Goal: Information Seeking & Learning: Learn about a topic

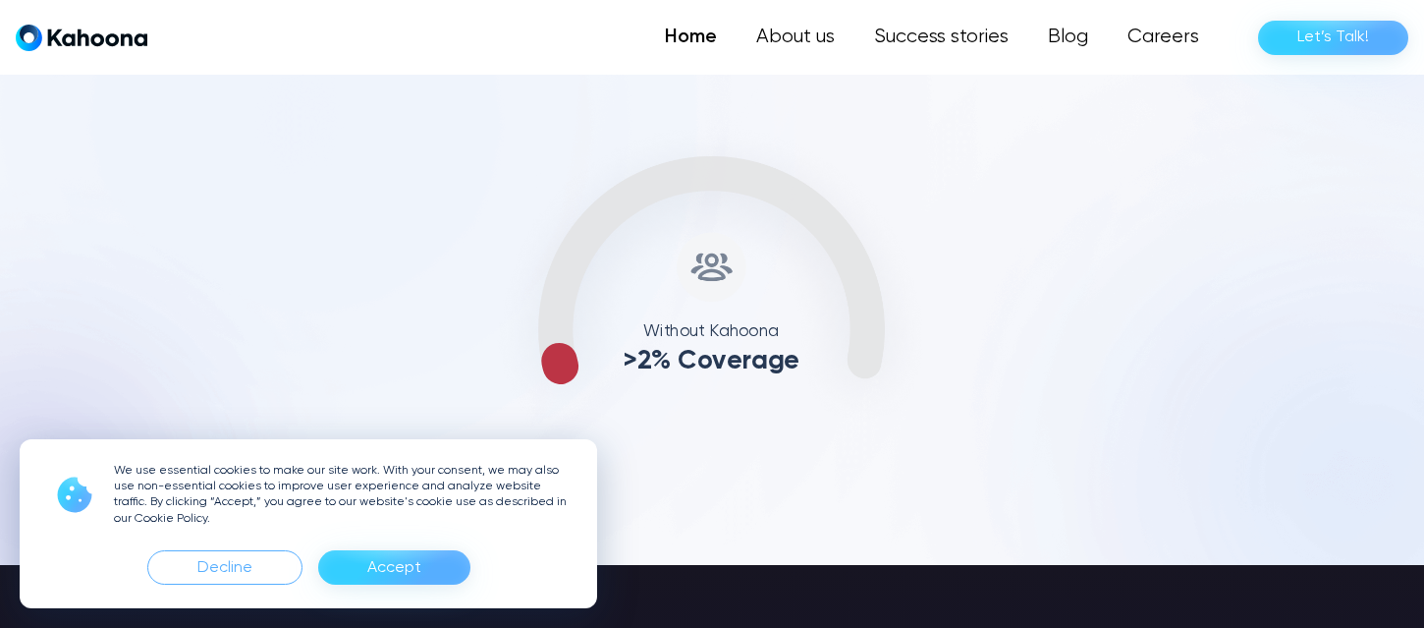
scroll to position [787, 0]
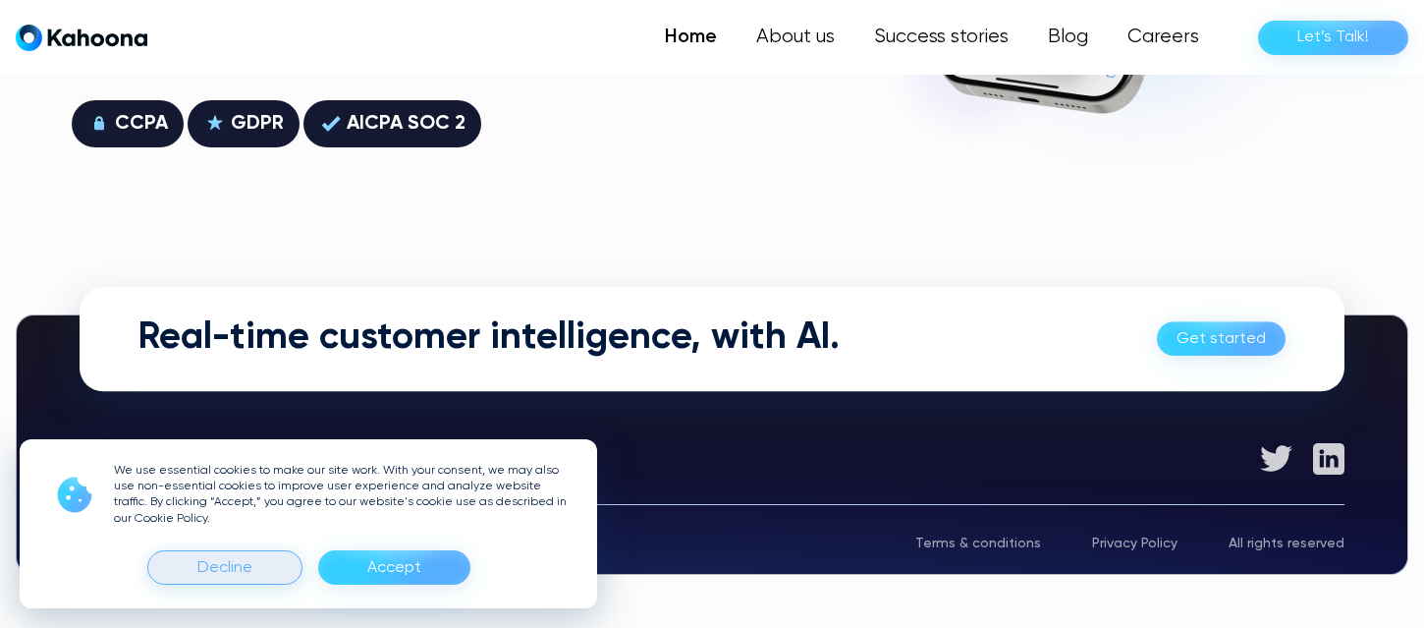
click at [222, 566] on div "Decline" at bounding box center [224, 567] width 55 height 31
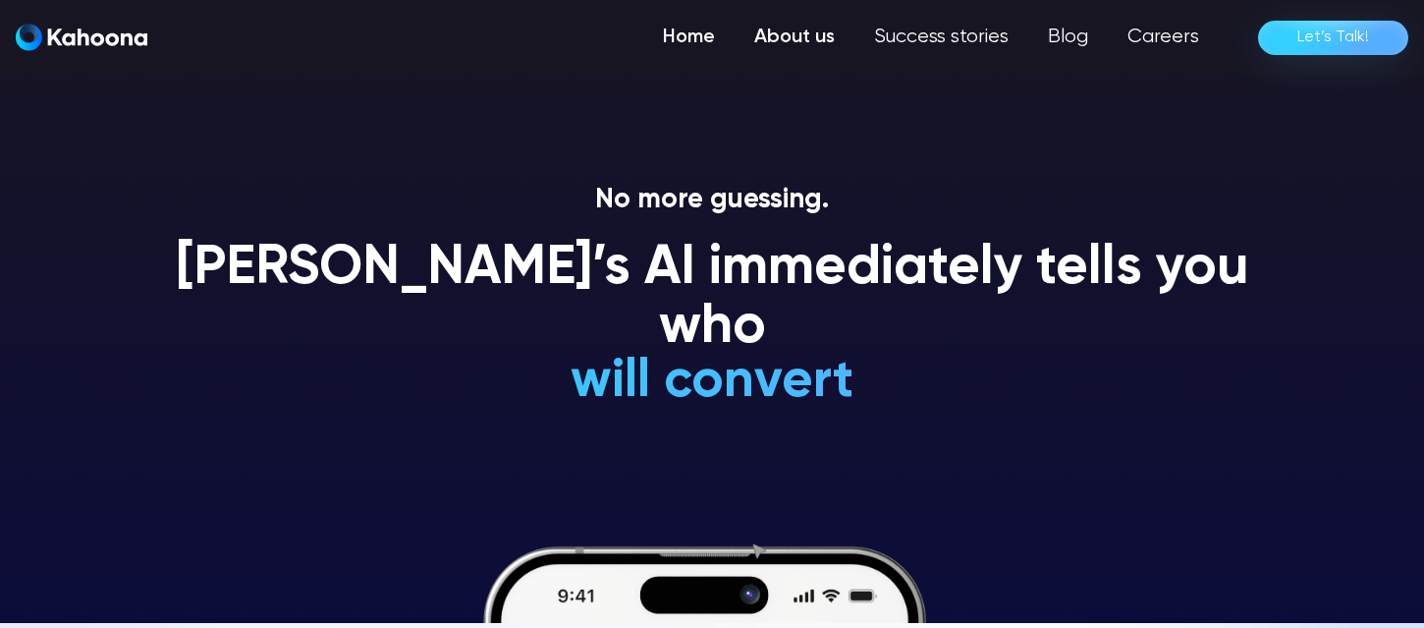
scroll to position [2, 0]
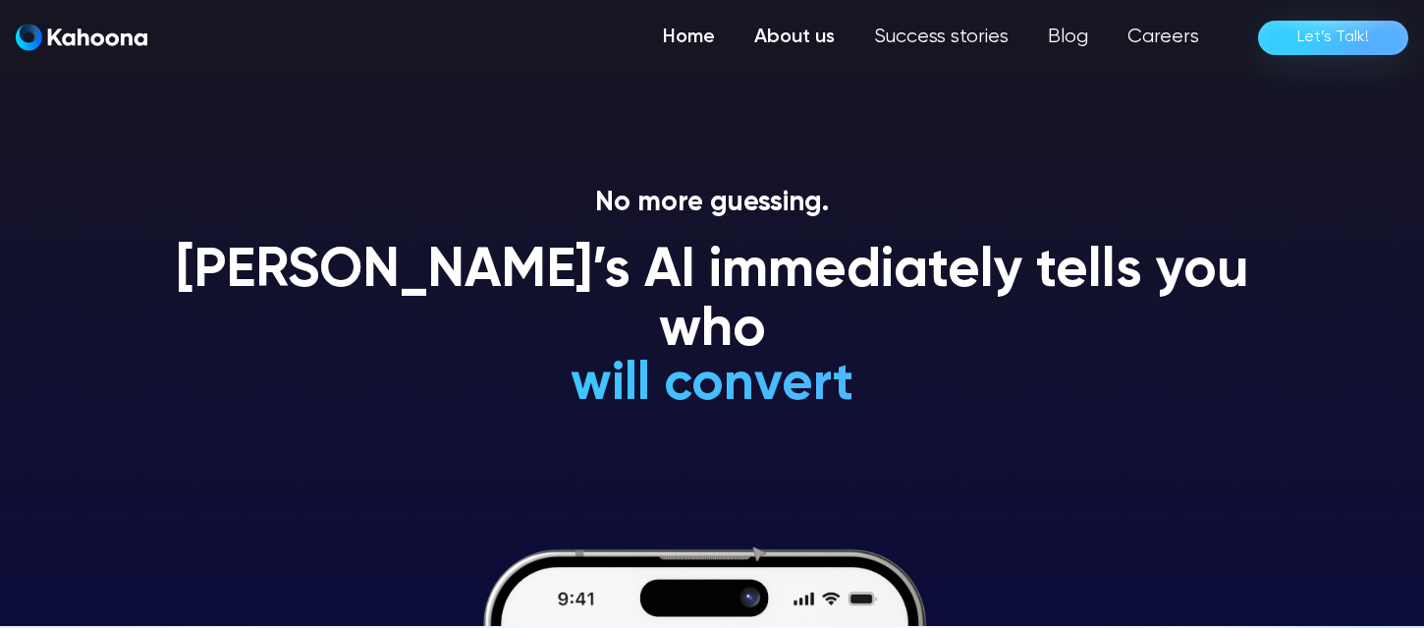
click at [805, 22] on link "About us" at bounding box center [795, 37] width 120 height 39
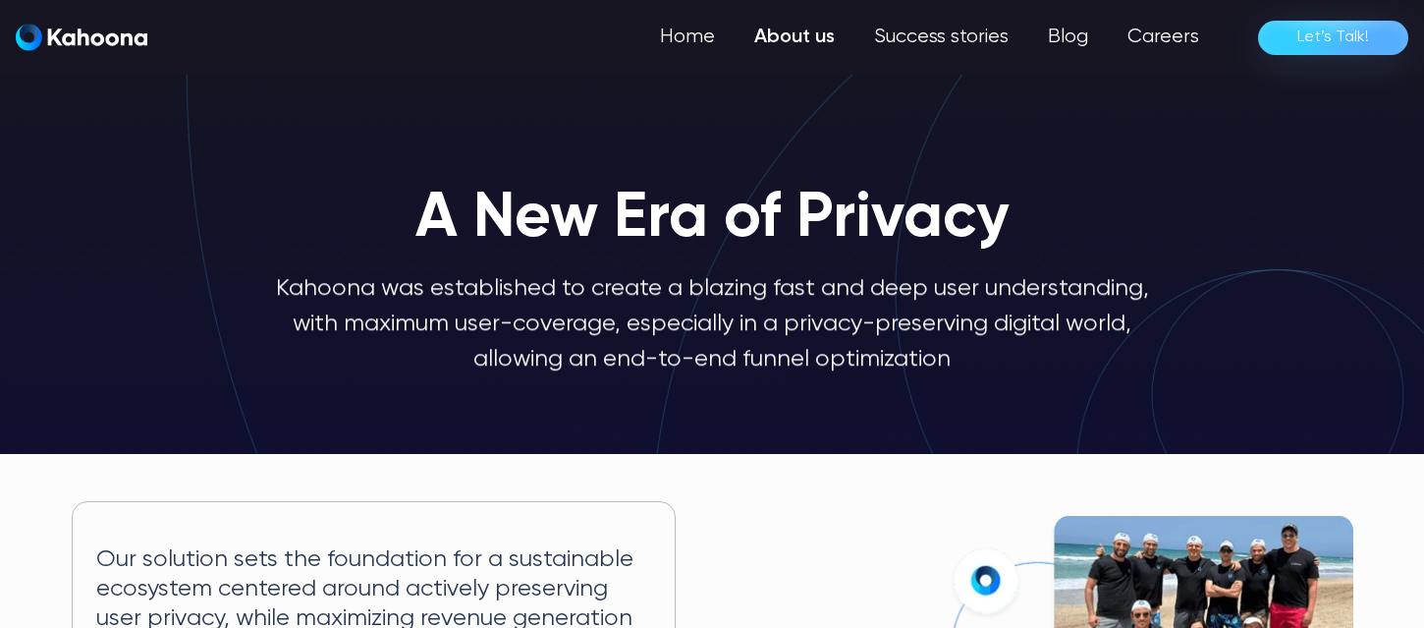
click at [807, 33] on link "About us" at bounding box center [795, 37] width 120 height 39
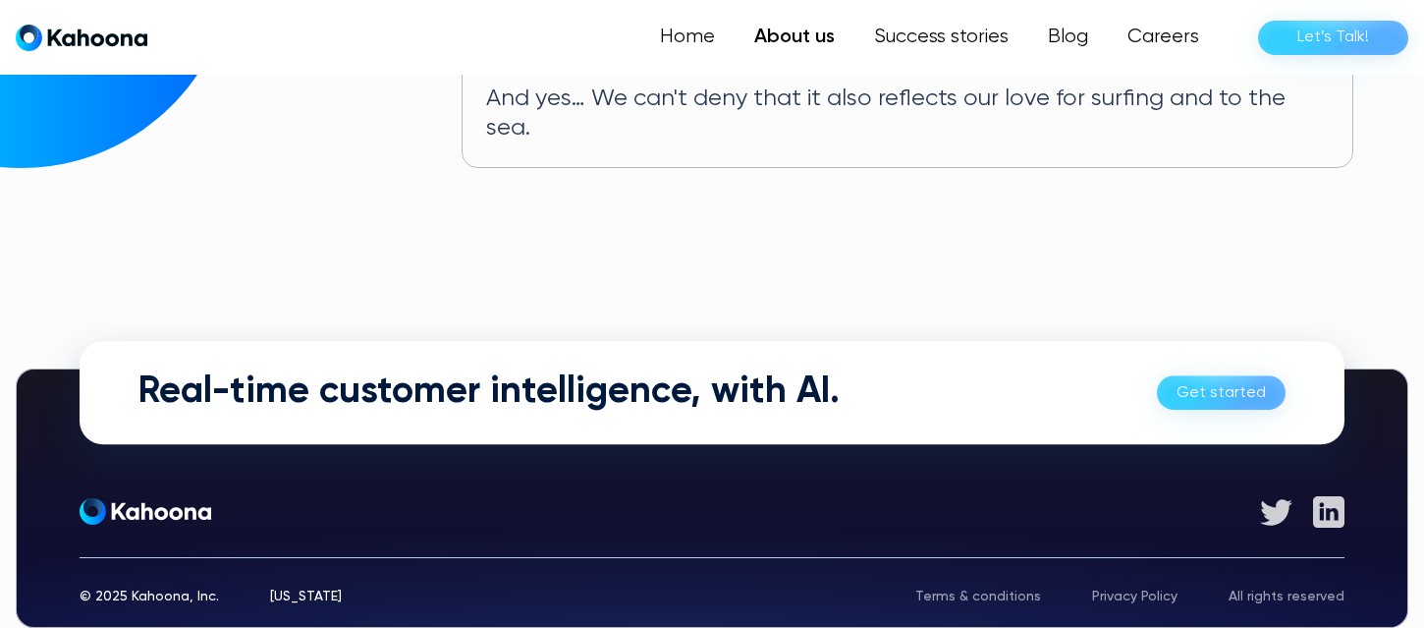
scroll to position [1337, 0]
